Goal: Task Accomplishment & Management: Manage account settings

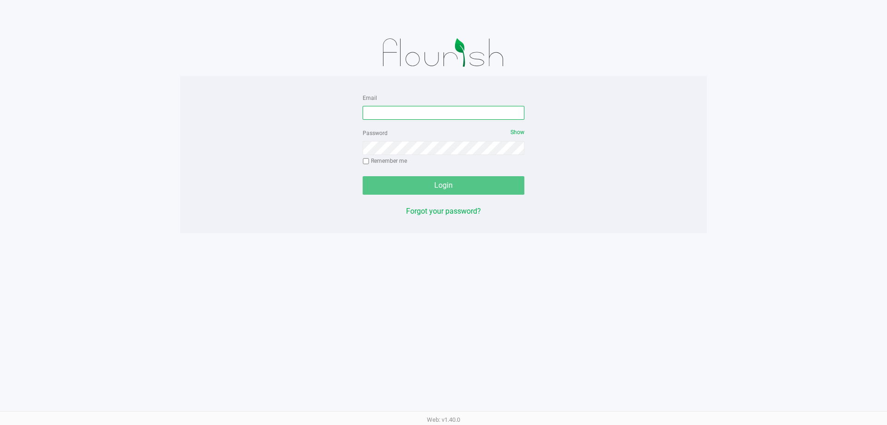
click at [409, 108] on input "Email" at bounding box center [444, 113] width 162 height 14
type input "[EMAIL_ADDRESS][DOMAIN_NAME]"
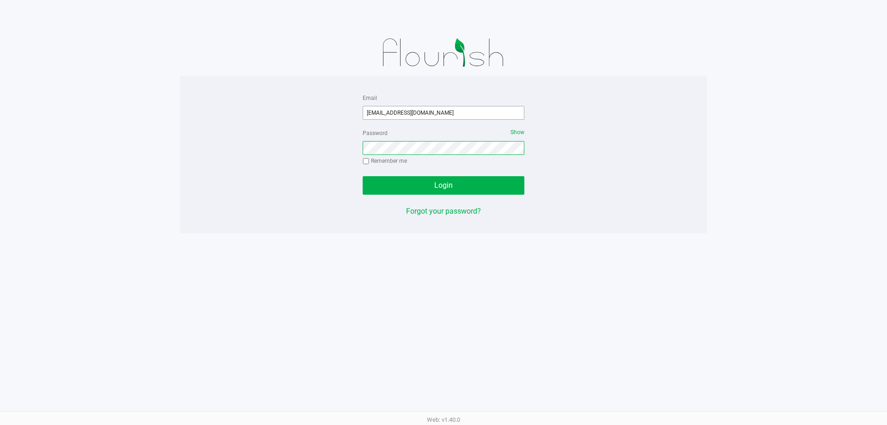
click at [363, 176] on button "Login" at bounding box center [444, 185] width 162 height 18
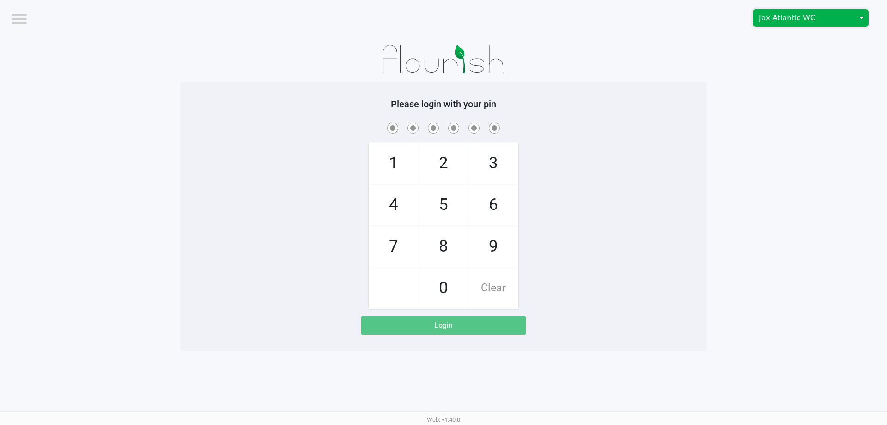
click at [776, 20] on span "Jax Atlantic WC" at bounding box center [804, 17] width 90 height 11
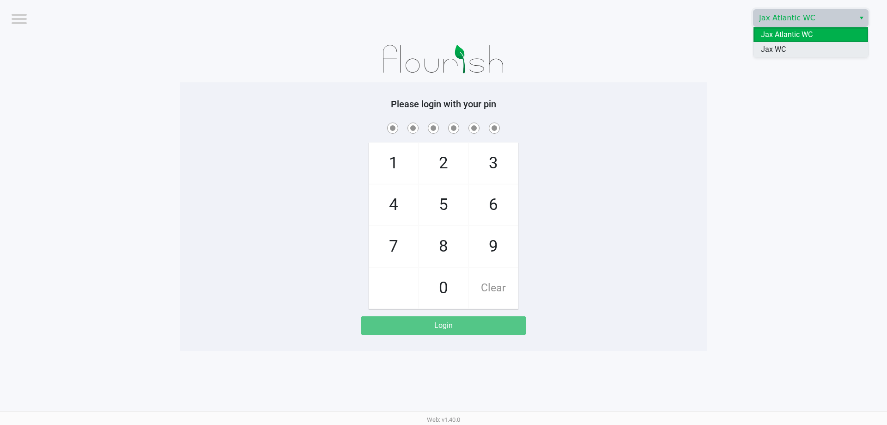
click at [780, 52] on span "Jax WC" at bounding box center [773, 49] width 25 height 11
checkbox input "true"
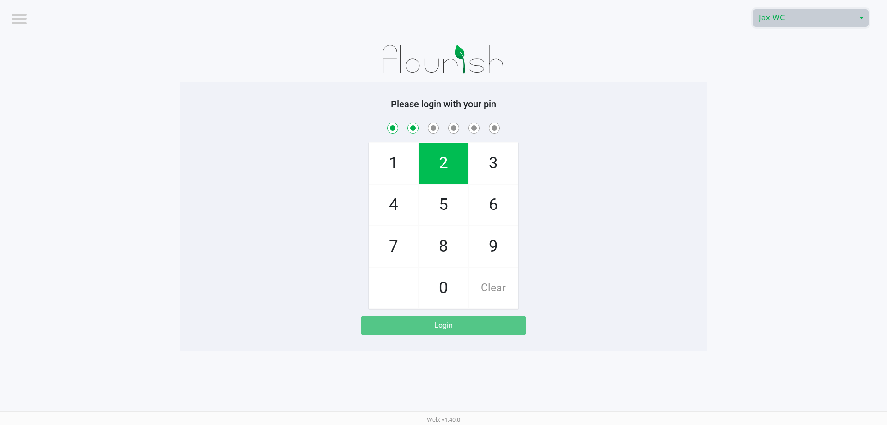
checkbox input "true"
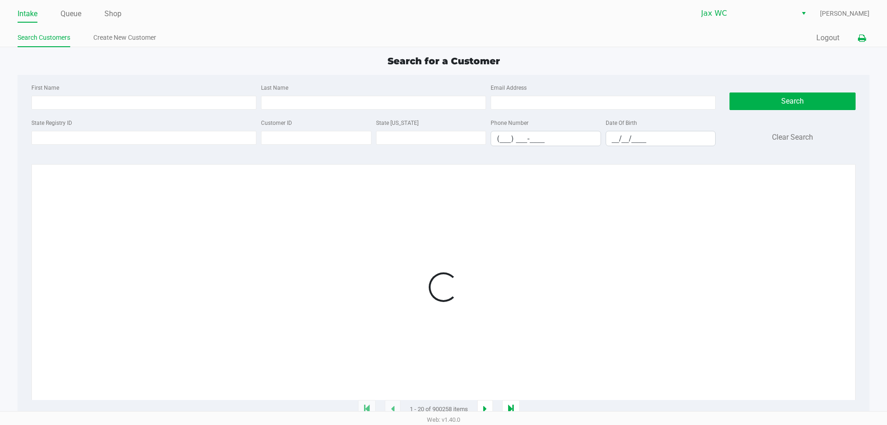
click at [864, 39] on icon at bounding box center [862, 38] width 8 height 6
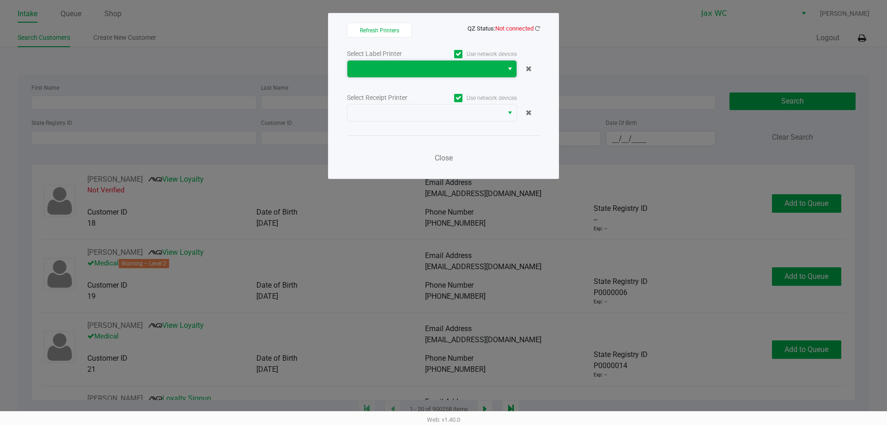
click at [454, 69] on span at bounding box center [425, 68] width 145 height 11
click at [441, 65] on span at bounding box center [425, 68] width 145 height 11
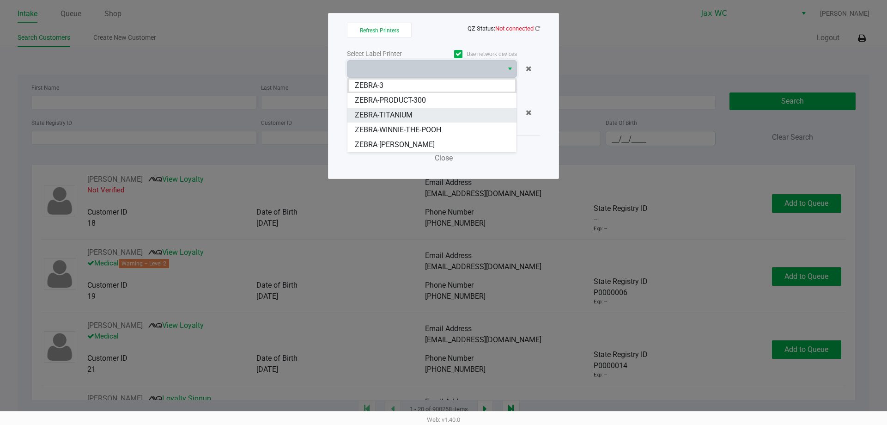
click at [391, 122] on li "ZEBRA-TITANIUM" at bounding box center [432, 115] width 169 height 15
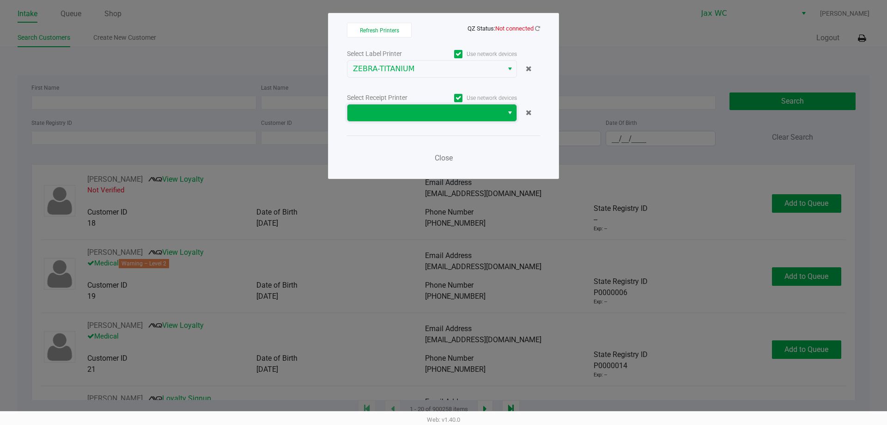
click at [395, 109] on span at bounding box center [425, 112] width 145 height 11
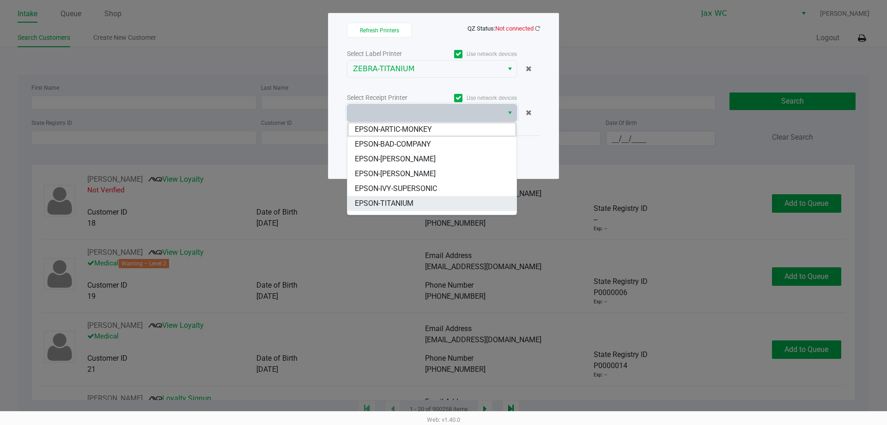
click at [385, 200] on span "EPSON-TITANIUM" at bounding box center [384, 203] width 59 height 11
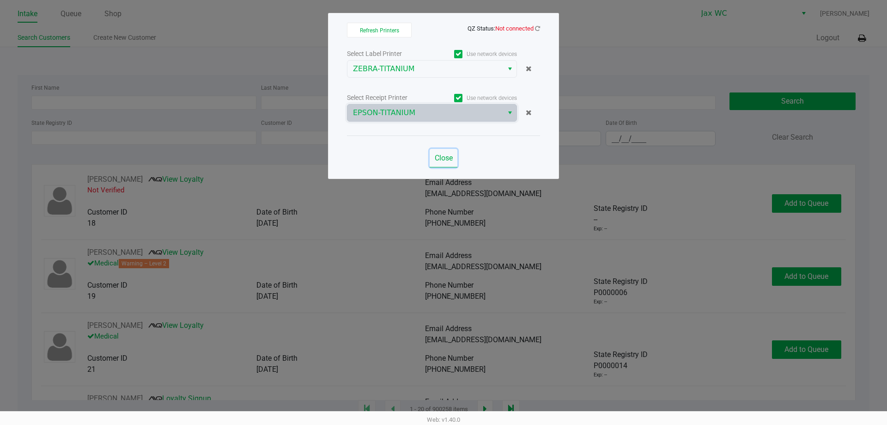
click at [446, 160] on span "Close" at bounding box center [444, 157] width 18 height 9
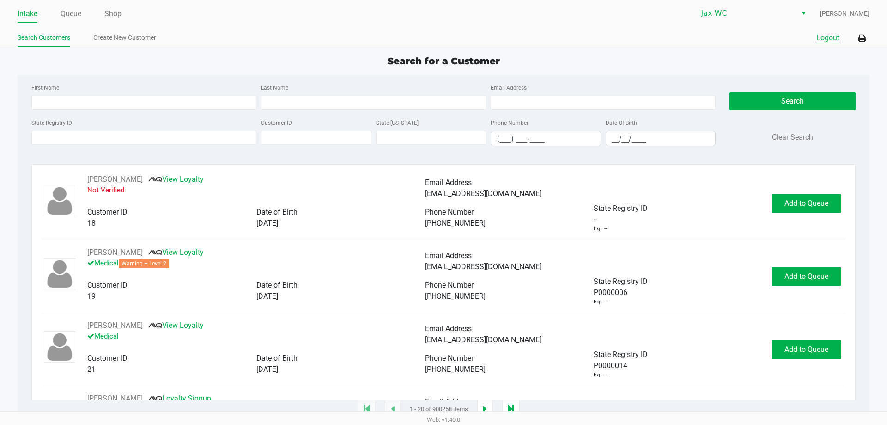
click at [827, 36] on button "Logout" at bounding box center [828, 37] width 23 height 11
